Goal: Check status

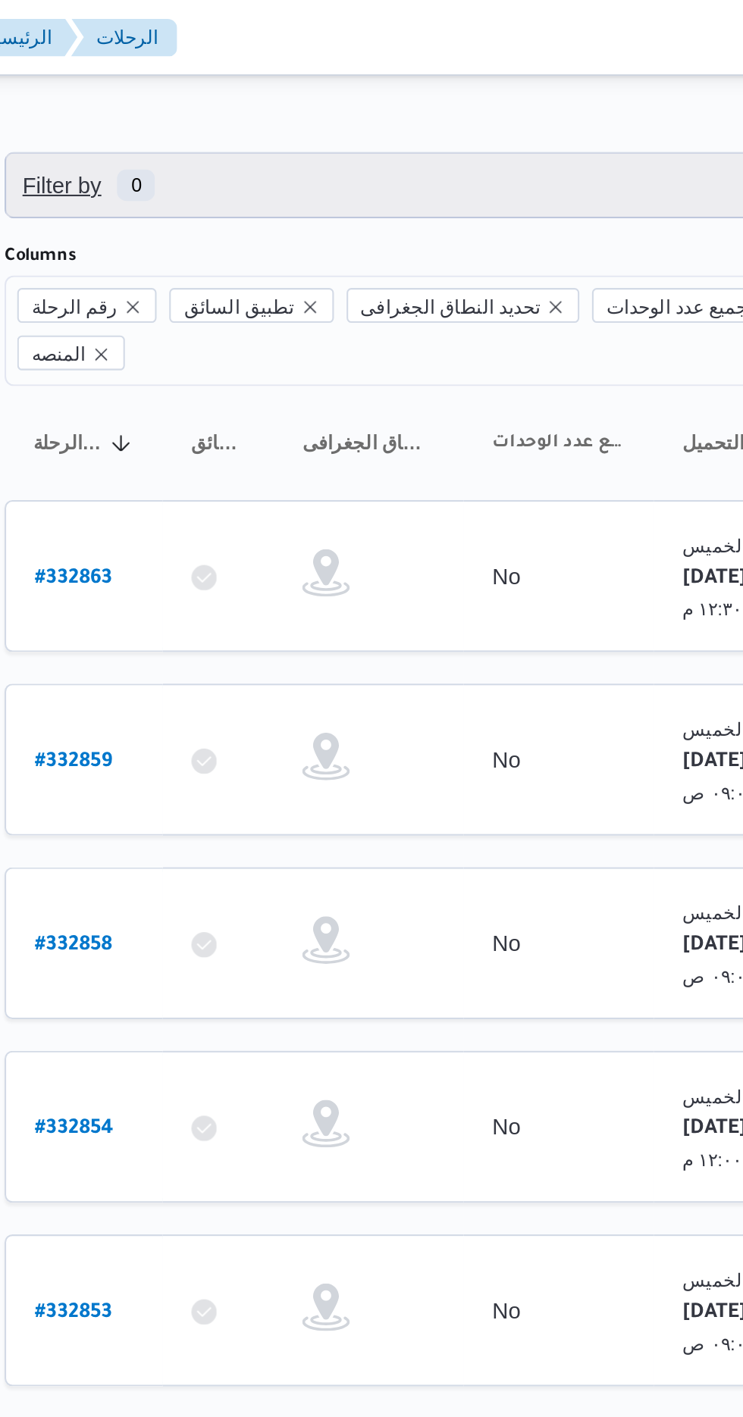
click at [402, 80] on span "Filter by 0" at bounding box center [391, 89] width 386 height 30
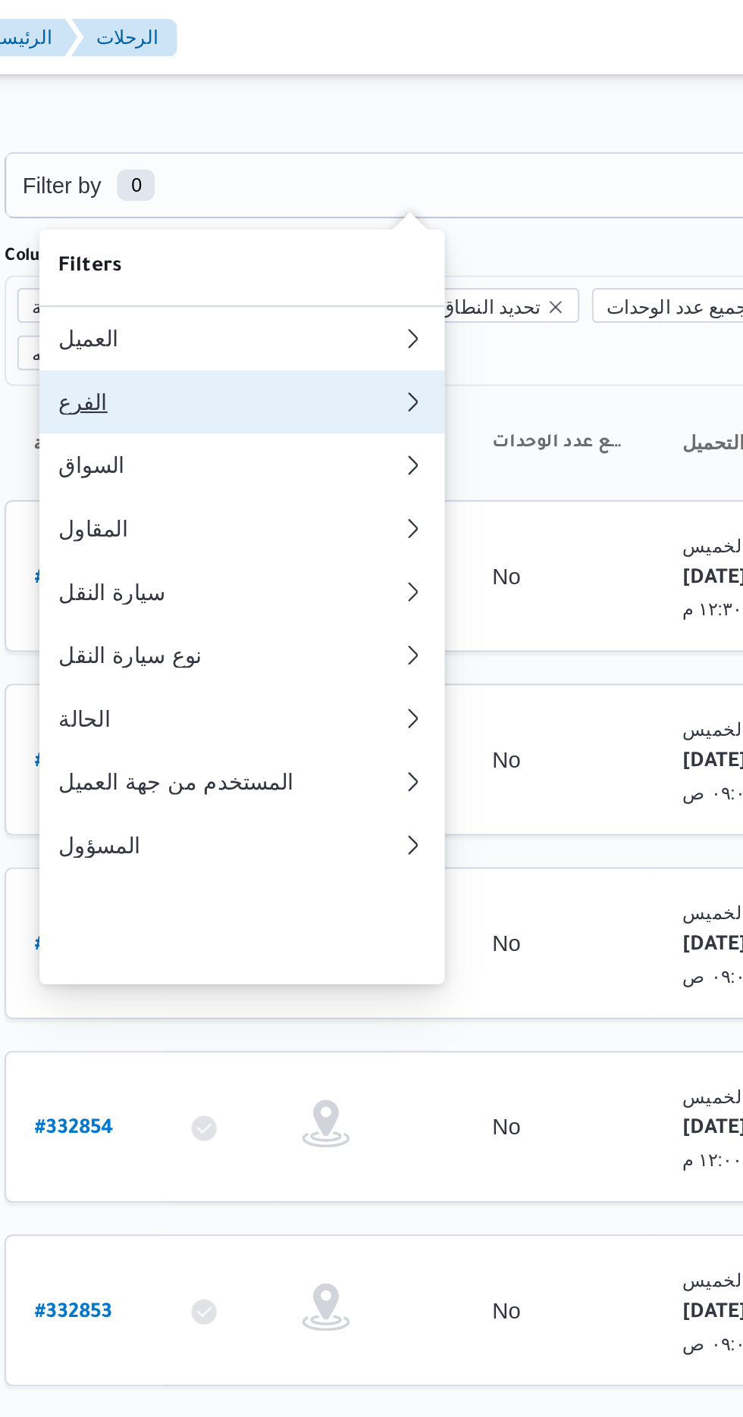
click at [323, 191] on button "الفرع" at bounding box center [311, 192] width 194 height 30
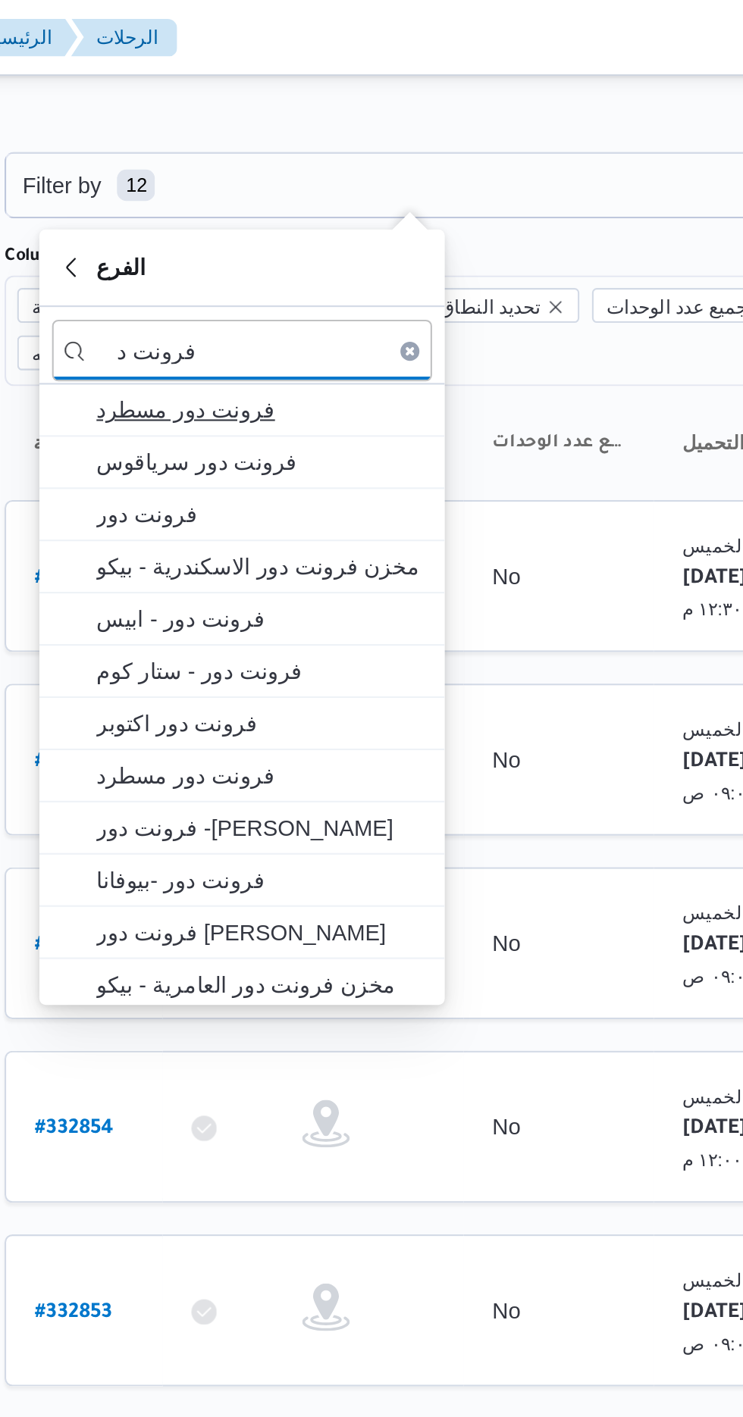
type input "فرونت د"
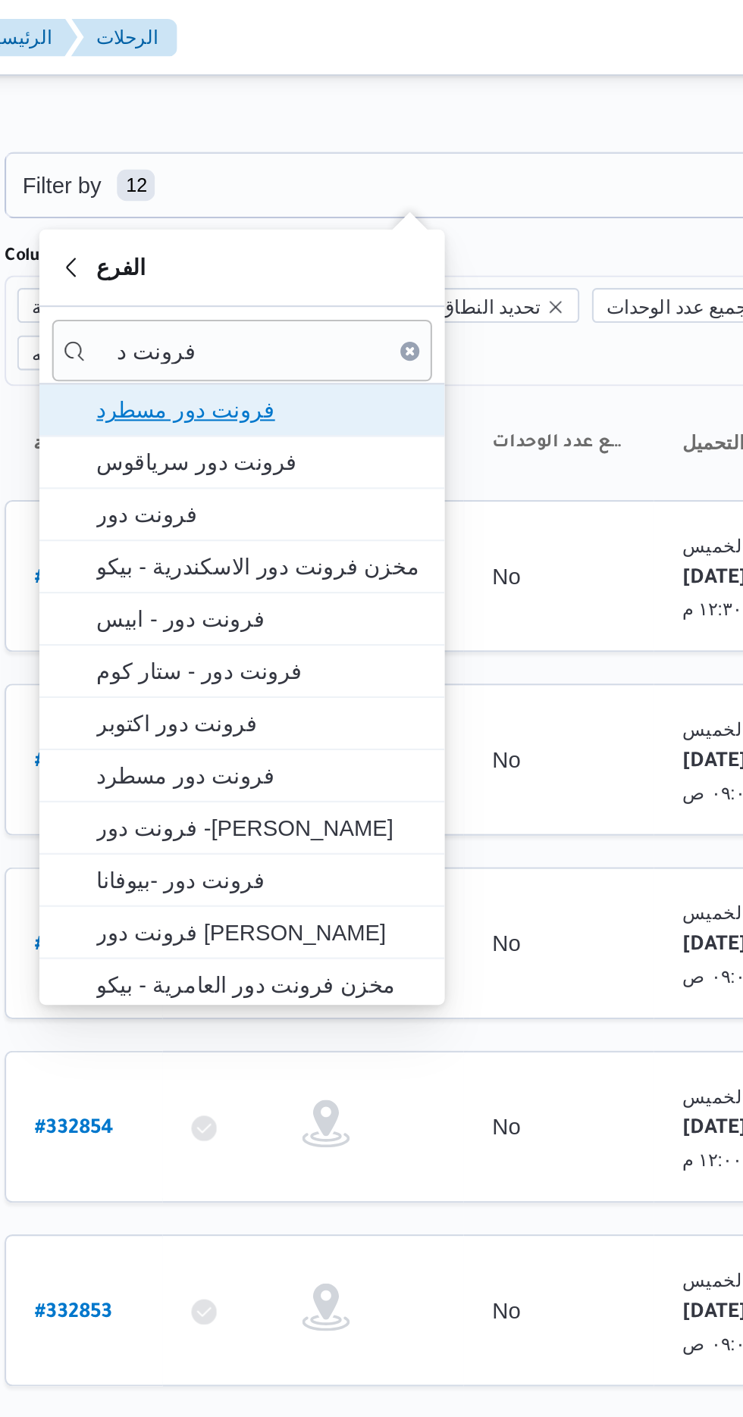
click at [327, 198] on span "فرونت دور مسطرد" at bounding box center [320, 196] width 158 height 18
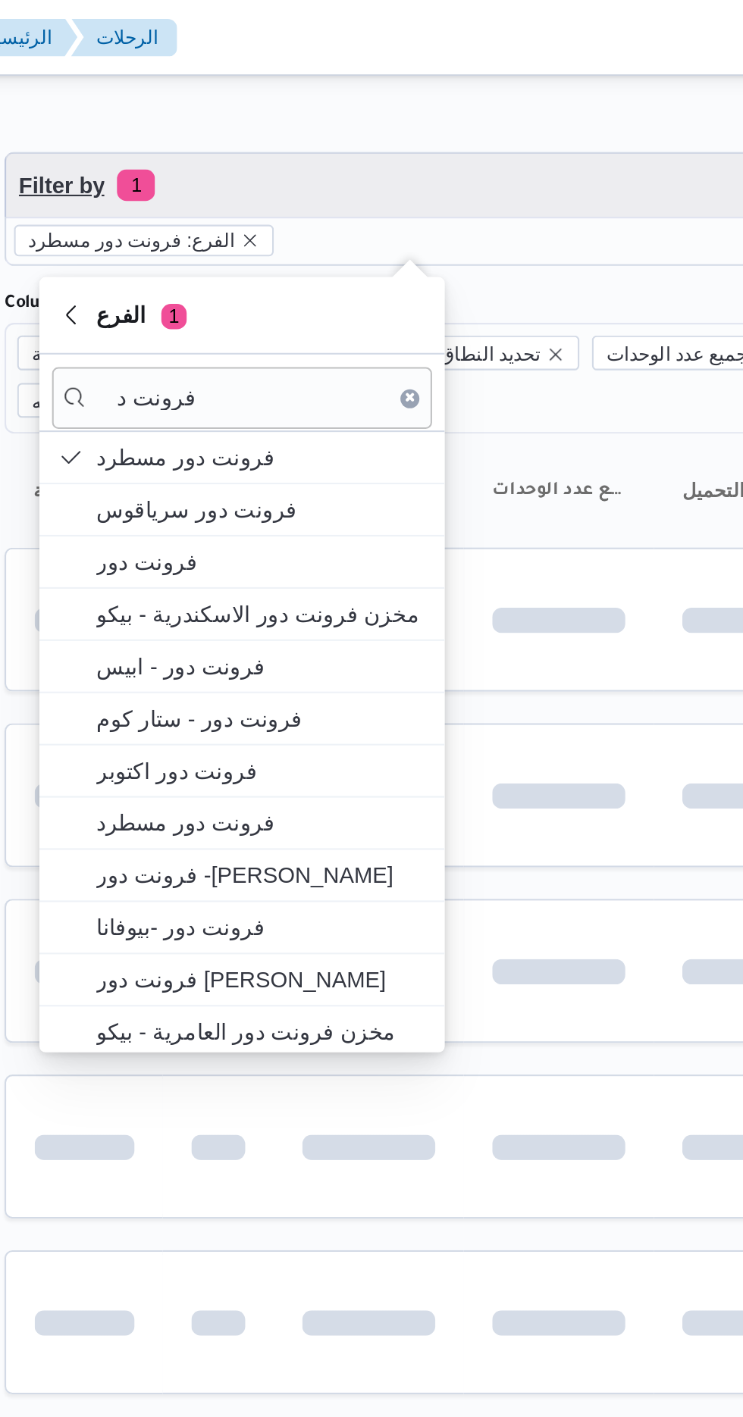
click at [397, 88] on span "Filter by 1" at bounding box center [391, 89] width 386 height 30
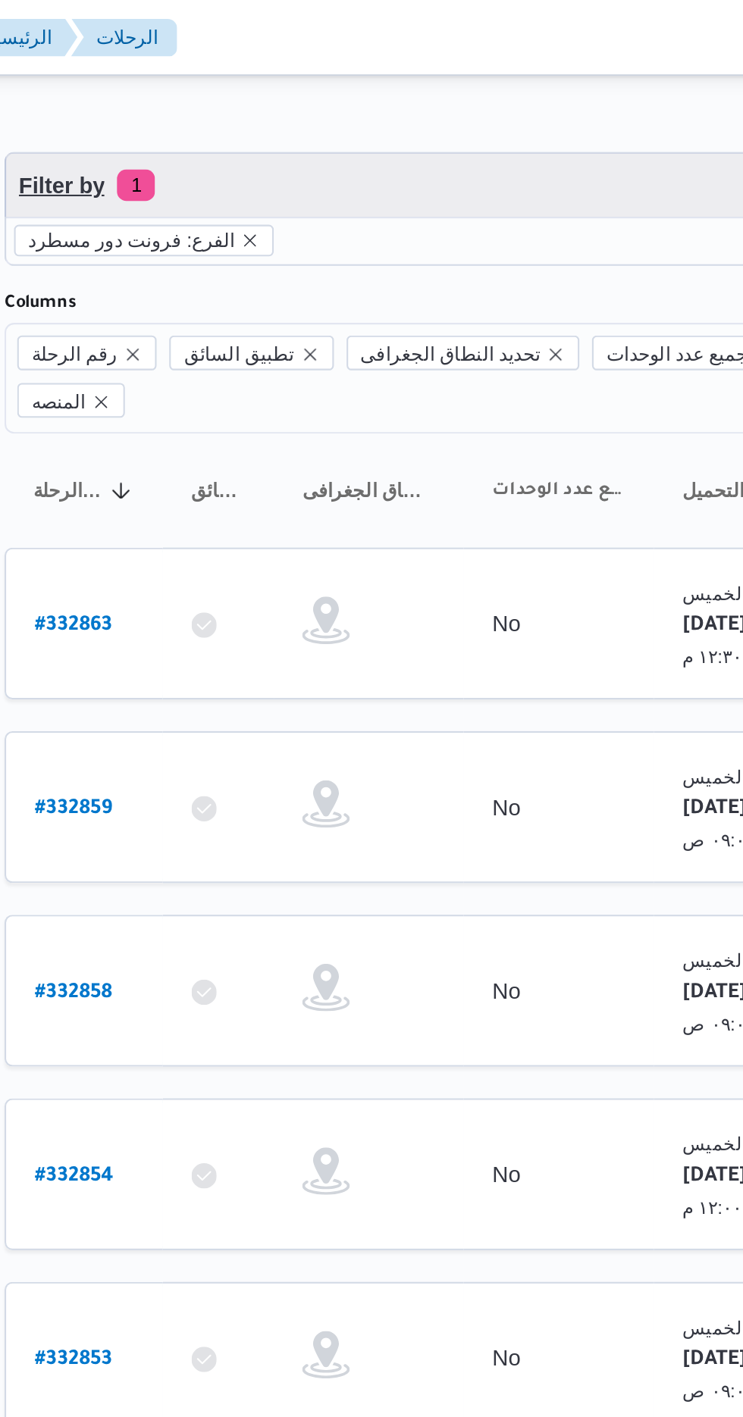
click at [402, 77] on span "Filter by 1" at bounding box center [391, 89] width 386 height 30
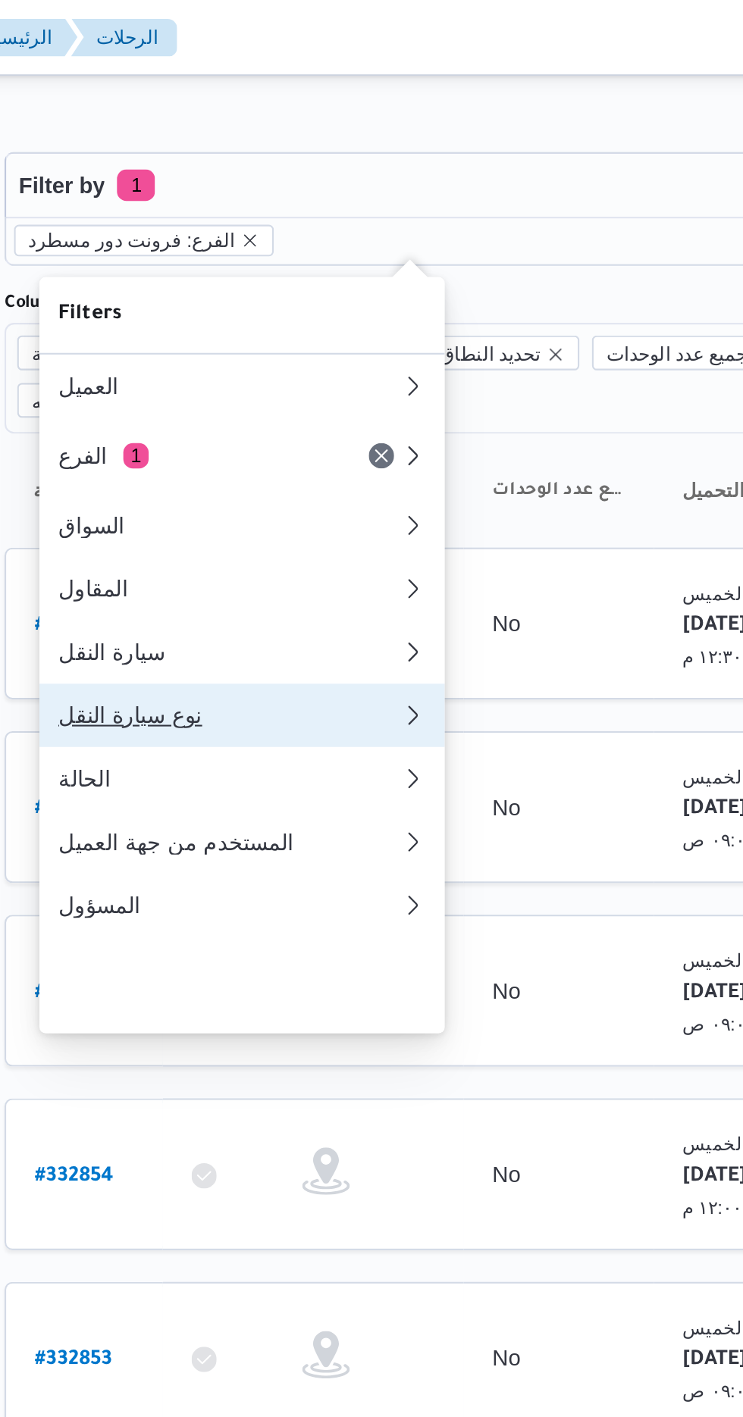
click at [323, 349] on div "نوع سيارة النقل" at bounding box center [305, 342] width 164 height 12
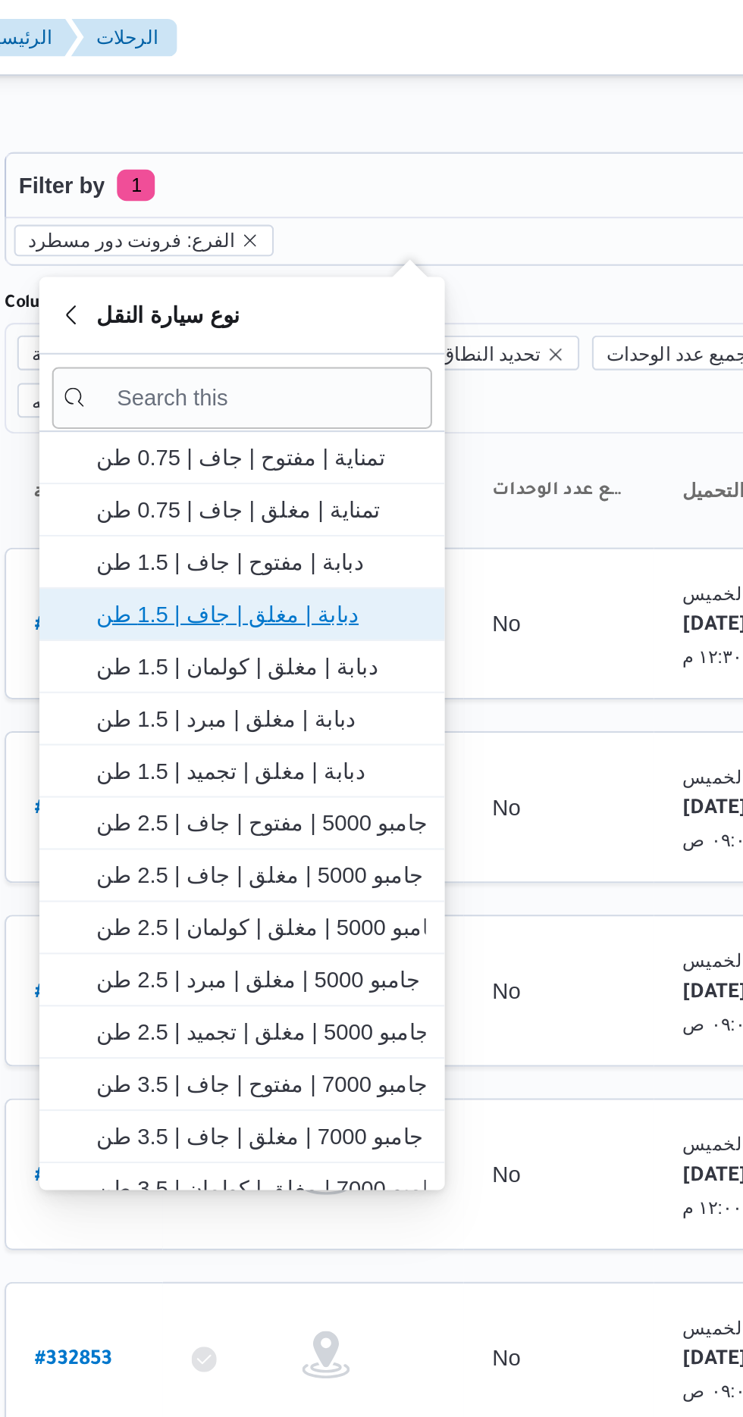
click at [324, 285] on span "دبابة | مغلق | جاف | 1.5 طن" at bounding box center [320, 294] width 158 height 18
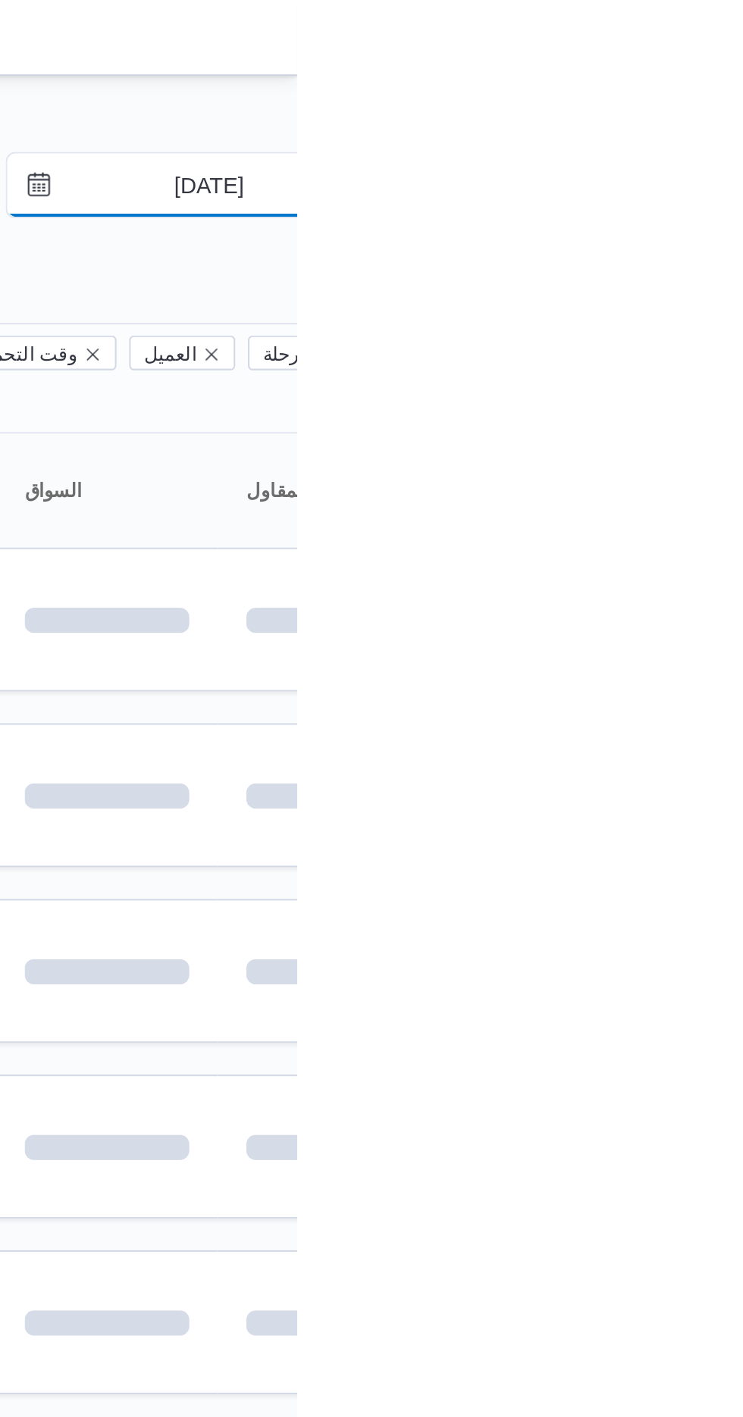
click at [702, 92] on input "[DATE]" at bounding box center [690, 89] width 172 height 30
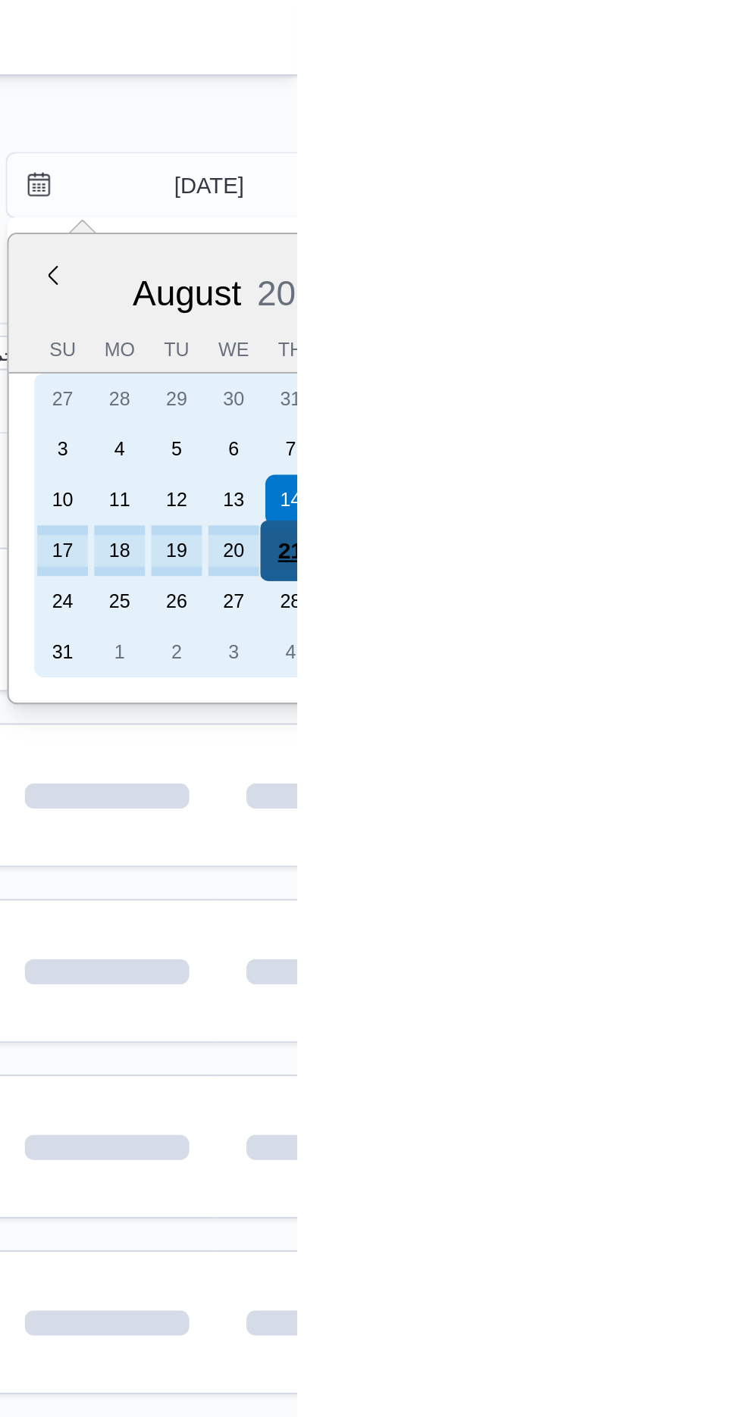
click at [737, 265] on div "21" at bounding box center [739, 263] width 29 height 29
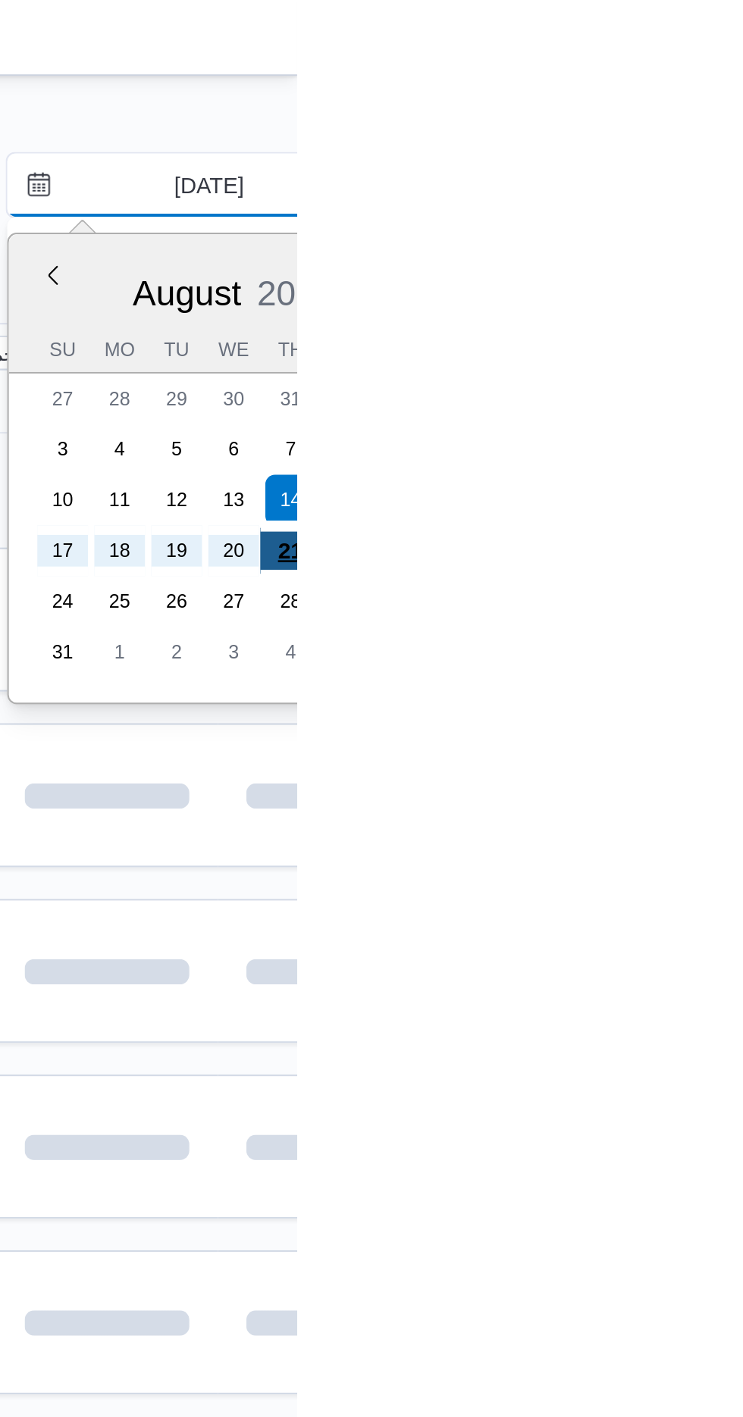
type input "[DATE]"
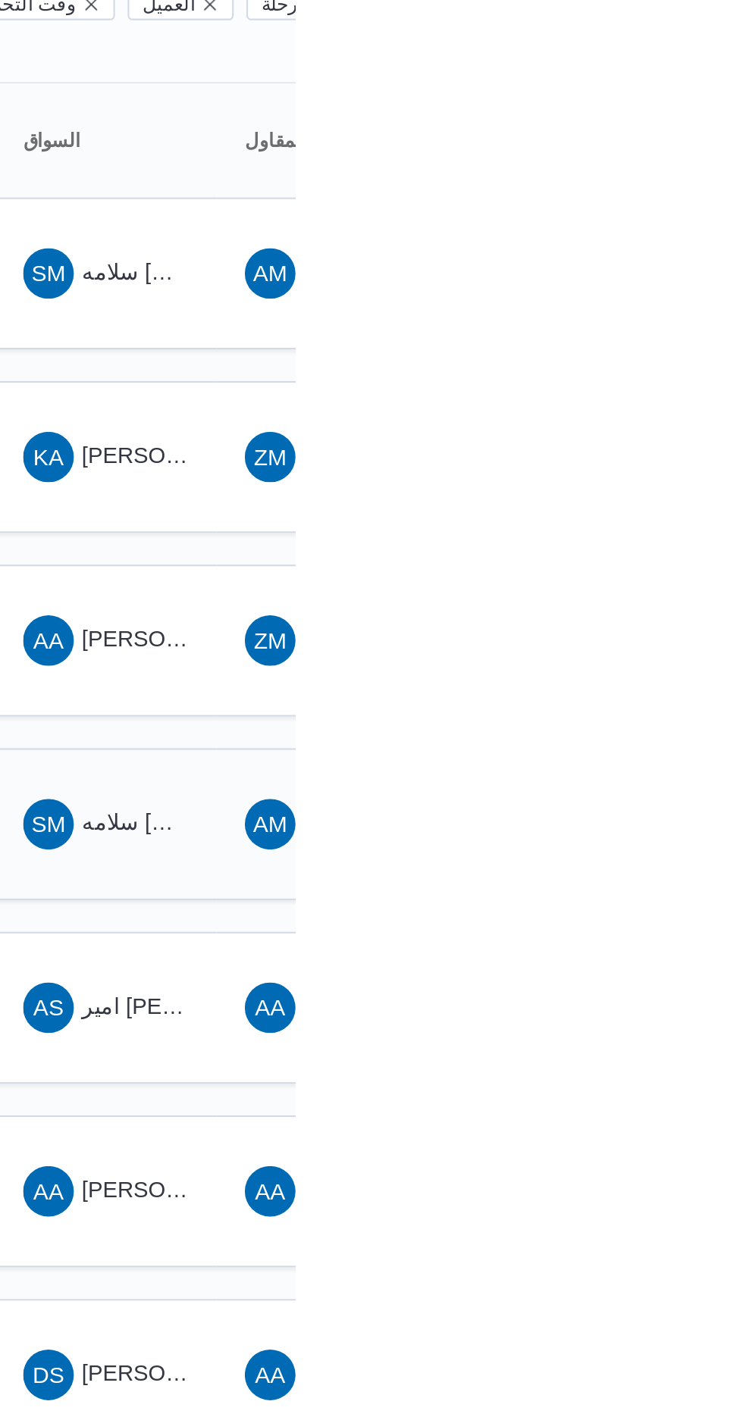
click at [662, 555] on span "سلامه [PERSON_NAME]" at bounding box center [698, 561] width 117 height 12
